Goal: Task Accomplishment & Management: Manage account settings

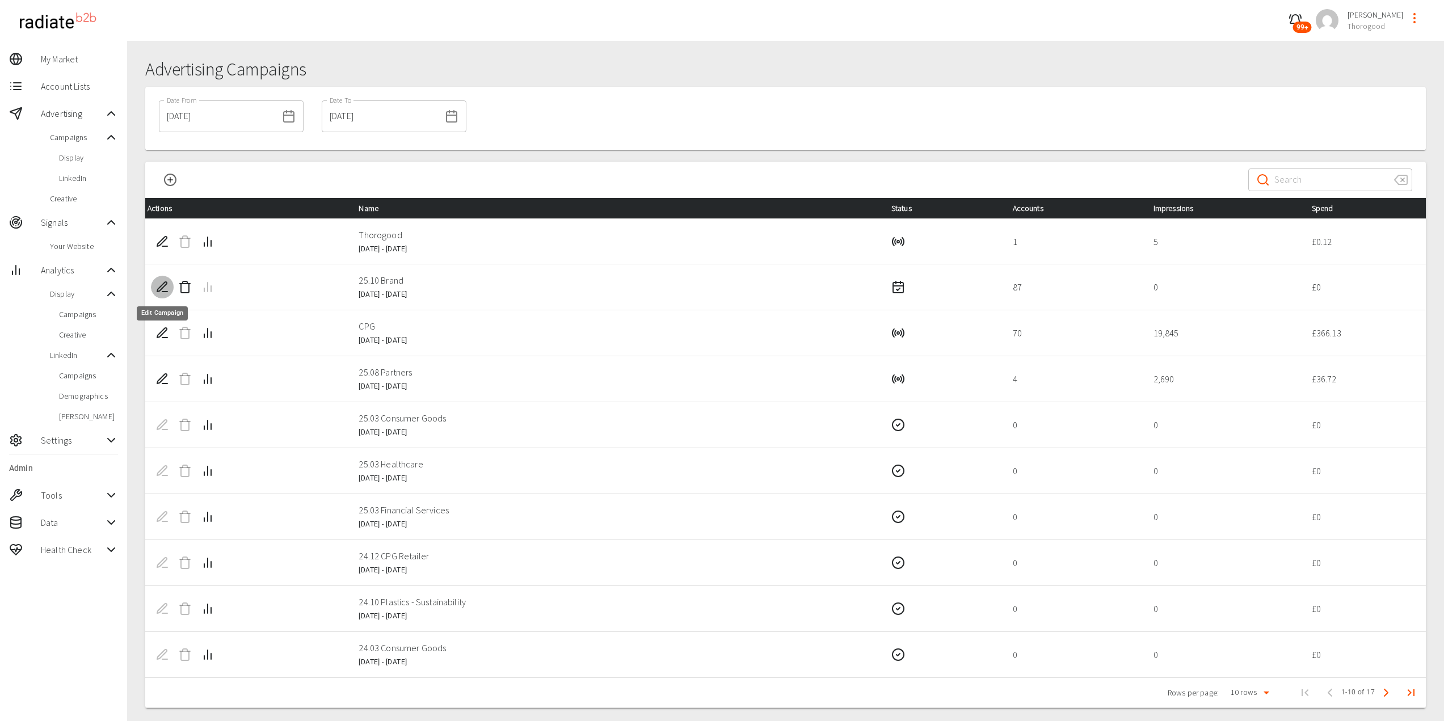
click at [158, 287] on icon "Edit Campaign" at bounding box center [162, 287] width 14 height 14
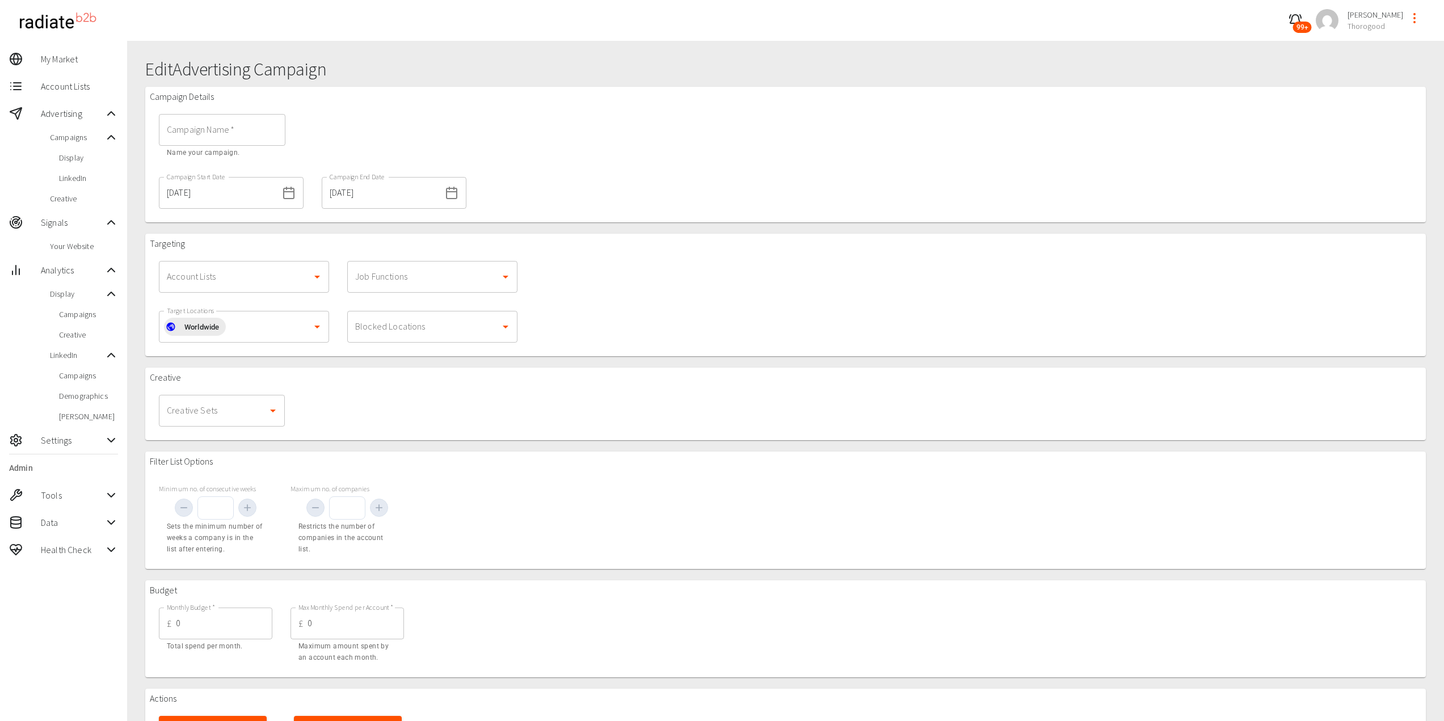
type input "25.10 Brand"
type input "[DATE]"
type input "1000"
type input "10"
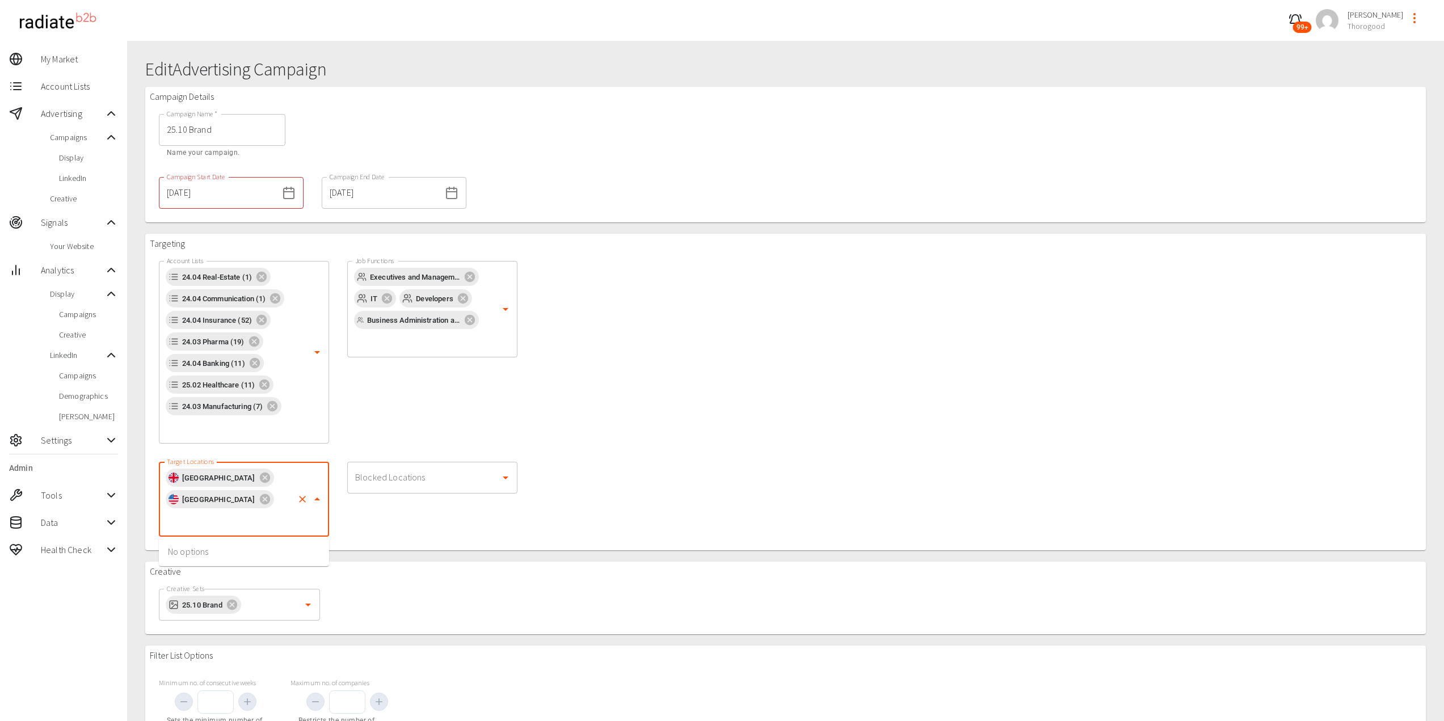
click at [216, 520] on input "Target Locations" at bounding box center [228, 521] width 128 height 22
type input "[GEOGRAPHIC_DATA]"
click at [229, 555] on li "[GEOGRAPHIC_DATA]" at bounding box center [244, 551] width 170 height 20
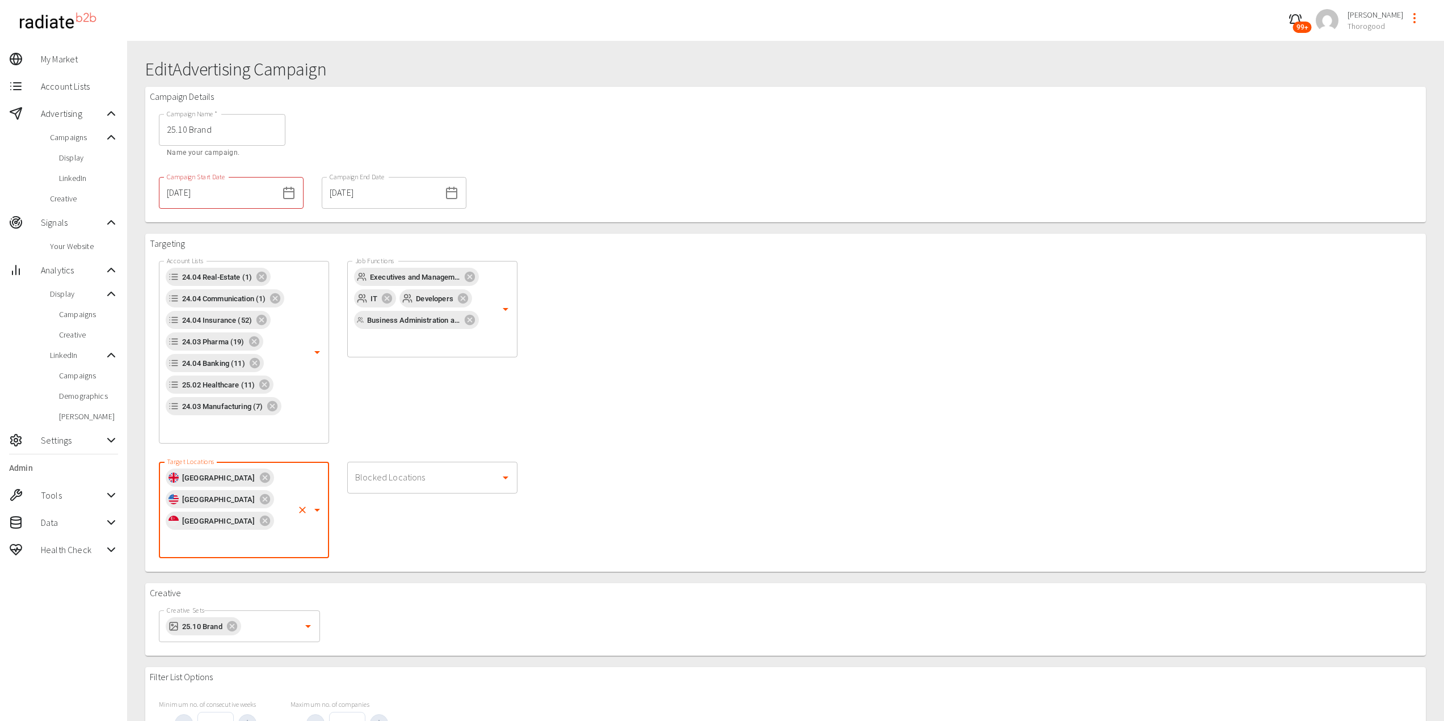
click at [479, 545] on div "Blocked Locations Blocked Locations" at bounding box center [432, 510] width 188 height 115
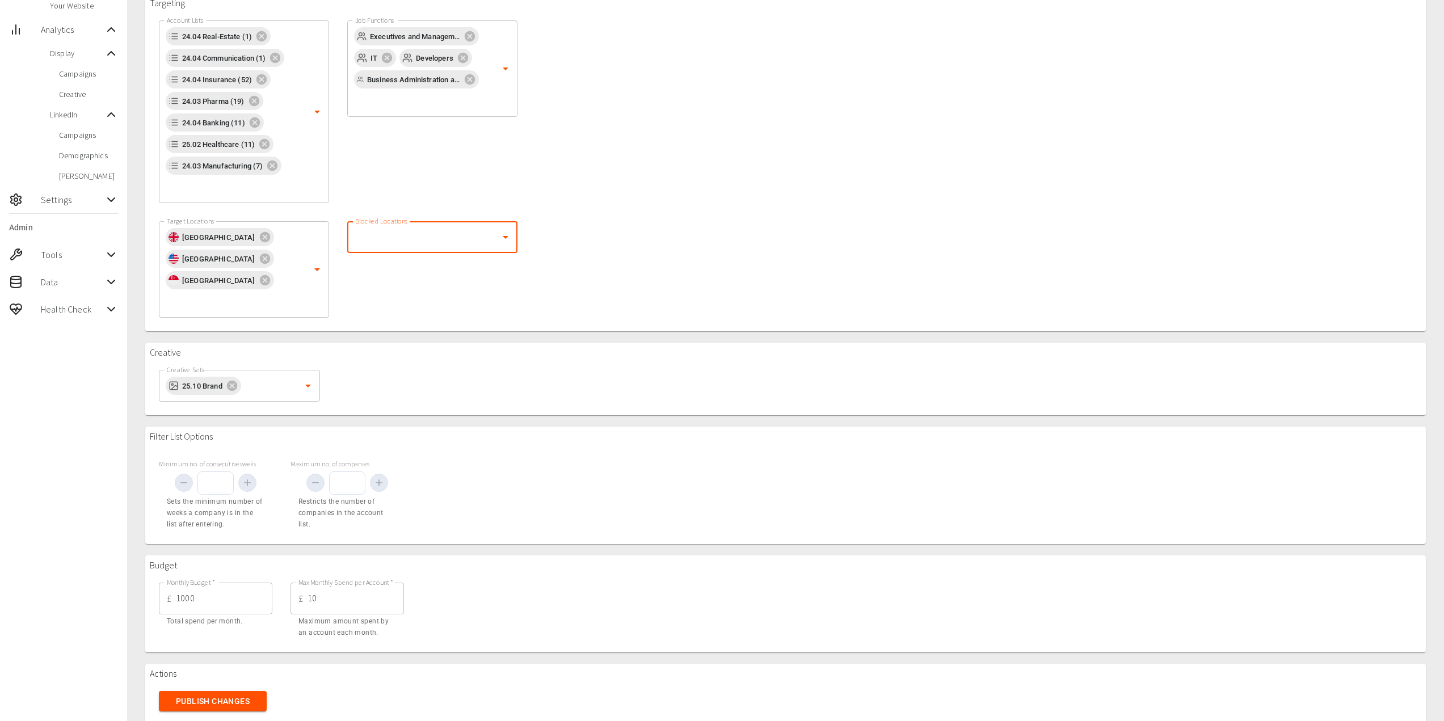
scroll to position [241, 0]
click at [249, 690] on button "Publish Changes" at bounding box center [213, 700] width 108 height 21
